Goal: Information Seeking & Learning: Understand process/instructions

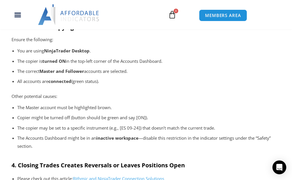
scroll to position [323, 0]
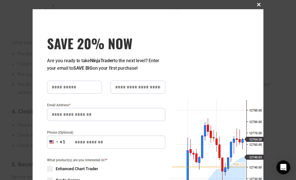
click at [256, 5] on span at bounding box center [258, 4] width 9 height 3
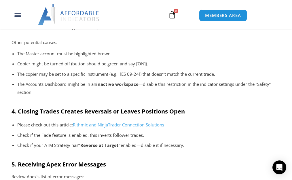
click at [165, 89] on p "The Accounts Dashboard might be in an inactive workspace —disable this restrict…" at bounding box center [146, 88] width 258 height 16
click at [266, 131] on ul "Please check out this article: Rithmic and NinjaTrader Connection Solutions Che…" at bounding box center [146, 138] width 269 height 36
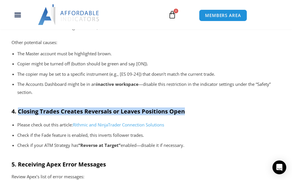
drag, startPoint x: 186, startPoint y: 112, endPoint x: 18, endPoint y: 113, distance: 167.7
click at [18, 113] on h3 "4. Closing Trades Creates Reversals or Leaves Positions Open" at bounding box center [146, 111] width 269 height 7
copy strong "Closing Trades Creates Reversals or Leaves Positions Open"
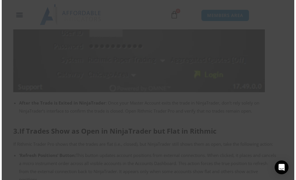
scroll to position [592, 0]
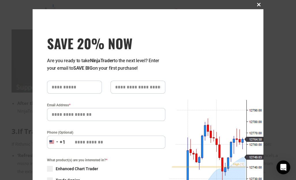
click at [254, 5] on span at bounding box center [258, 4] width 9 height 3
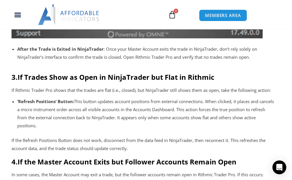
scroll to position [699, 0]
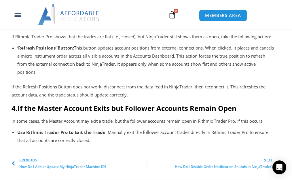
click at [214, 129] on p "Use Rithmic Trader Pro to Exit the Trade : Manually exit the follower account t…" at bounding box center [146, 137] width 258 height 16
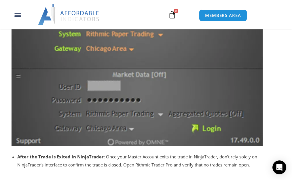
scroll to position [430, 0]
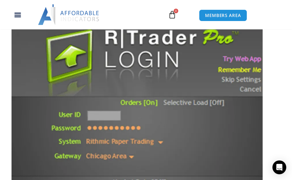
click at [271, 135] on div at bounding box center [146, 133] width 269 height 252
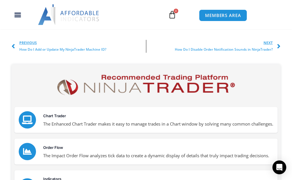
scroll to position [807, 0]
